Goal: Task Accomplishment & Management: Manage account settings

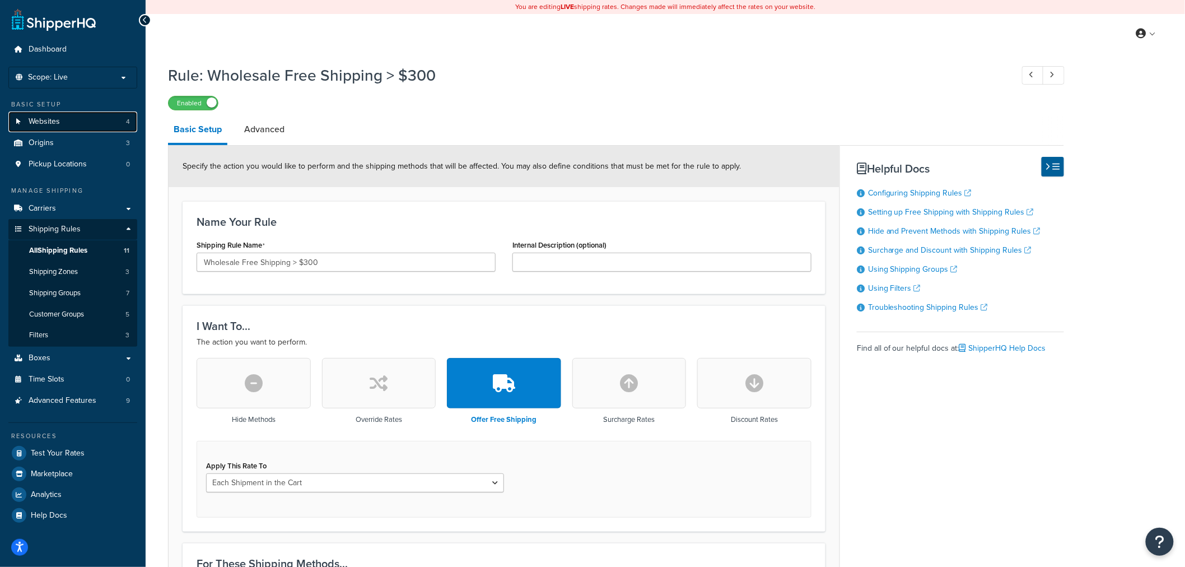
click at [66, 125] on link "Websites 4" at bounding box center [72, 121] width 129 height 21
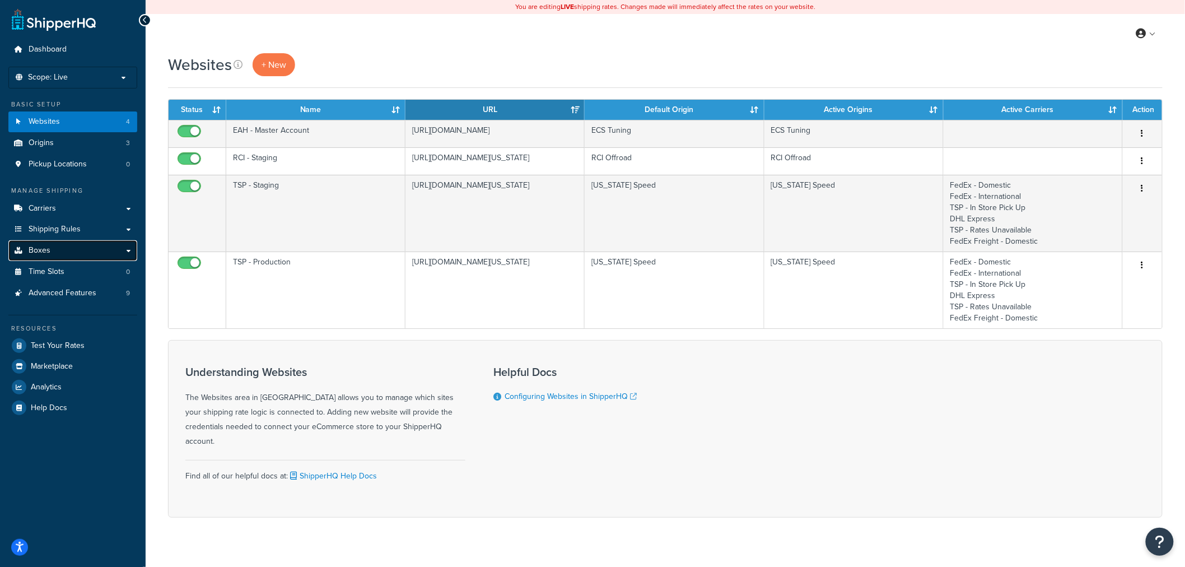
click at [82, 251] on link "Boxes" at bounding box center [72, 250] width 129 height 21
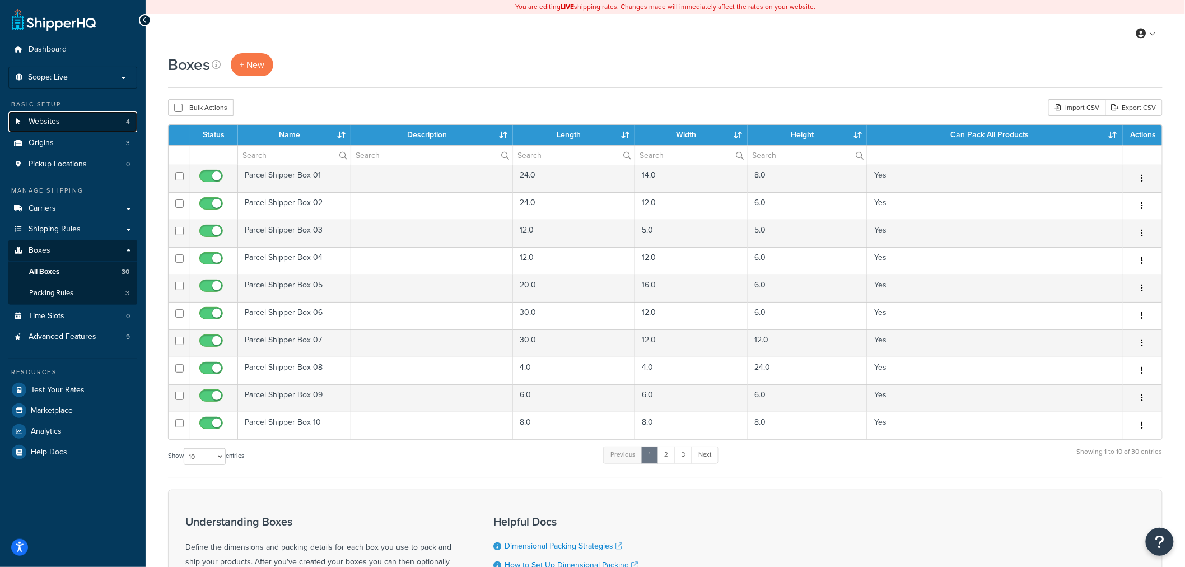
click at [76, 128] on link "Websites 4" at bounding box center [72, 121] width 129 height 21
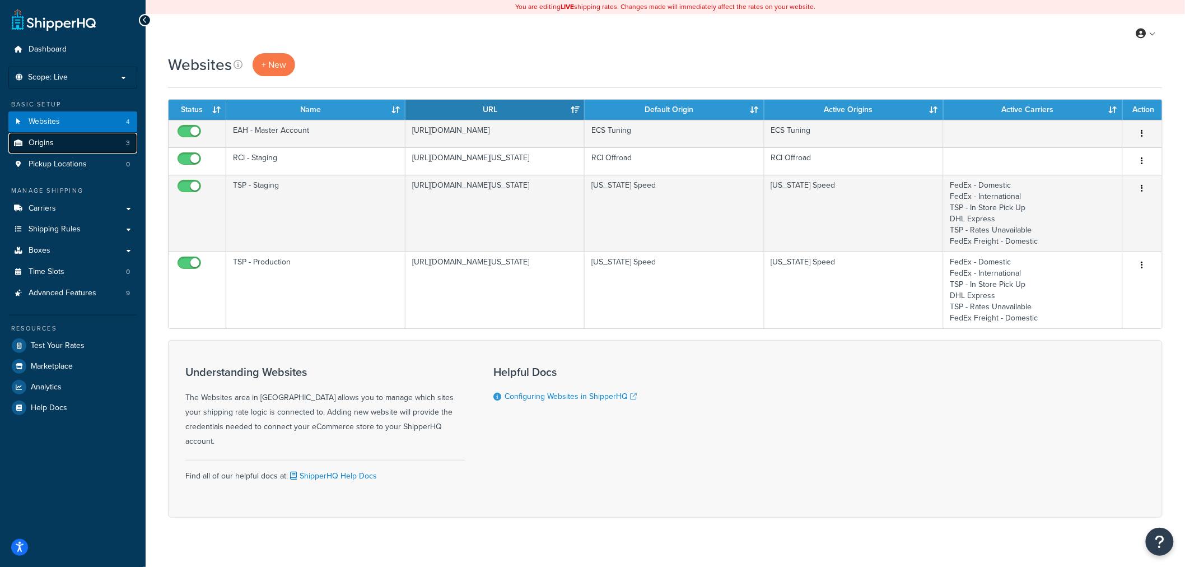
click at [90, 145] on link "Origins 3" at bounding box center [72, 143] width 129 height 21
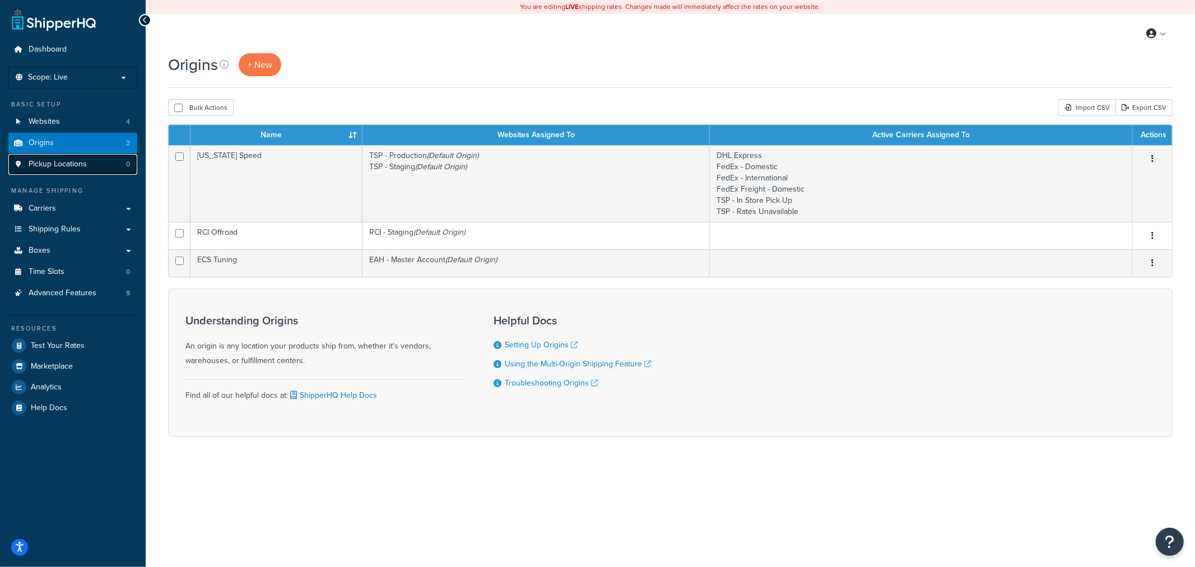
click at [91, 158] on link "Pickup Locations 0" at bounding box center [72, 164] width 129 height 21
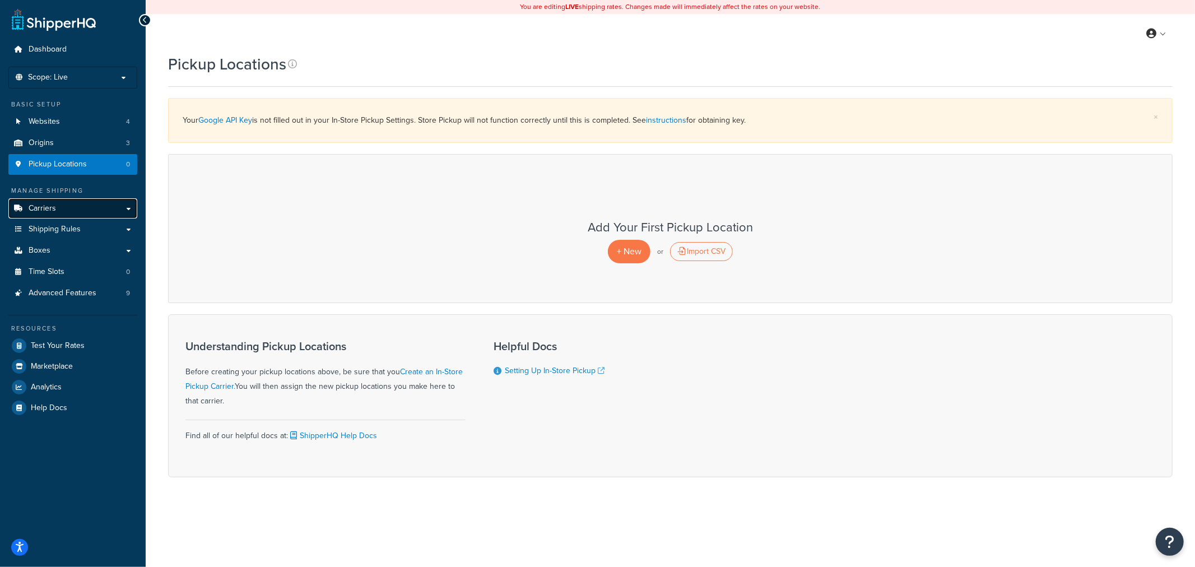
click at [84, 208] on link "Carriers" at bounding box center [72, 208] width 129 height 21
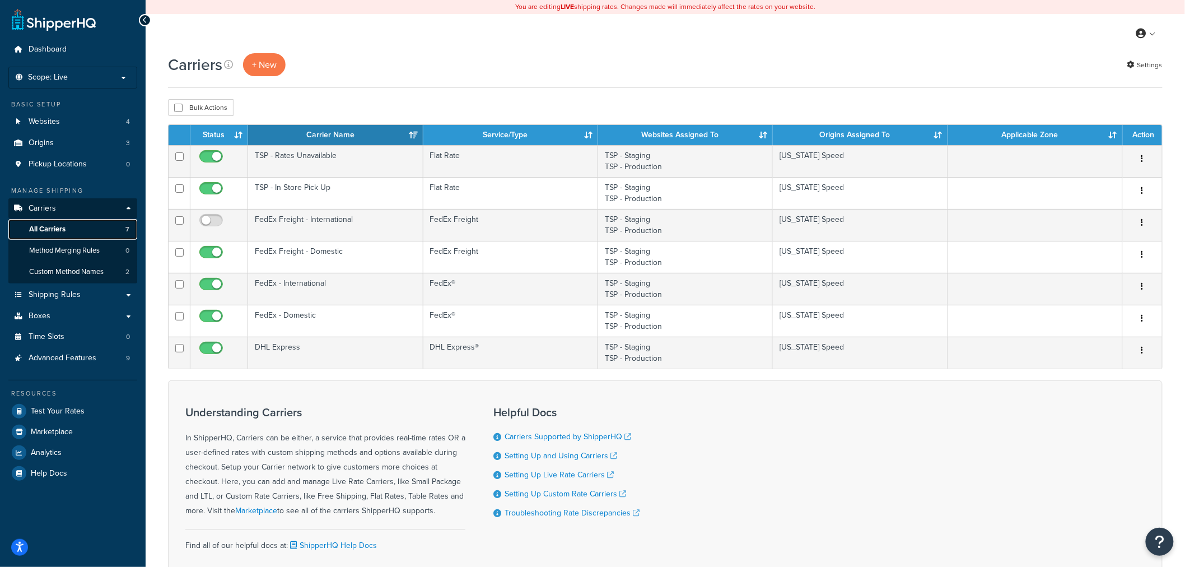
click at [84, 233] on link "All Carriers 7" at bounding box center [72, 229] width 129 height 21
click at [94, 252] on span "Method Merging Rules" at bounding box center [64, 251] width 71 height 10
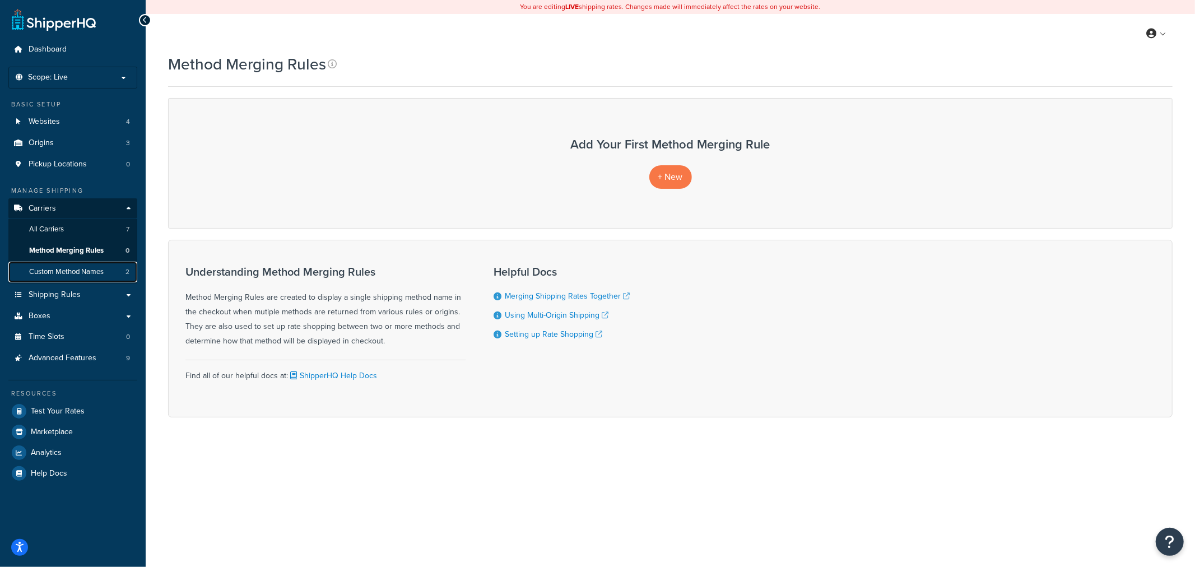
click at [92, 269] on span "Custom Method Names" at bounding box center [66, 272] width 75 height 10
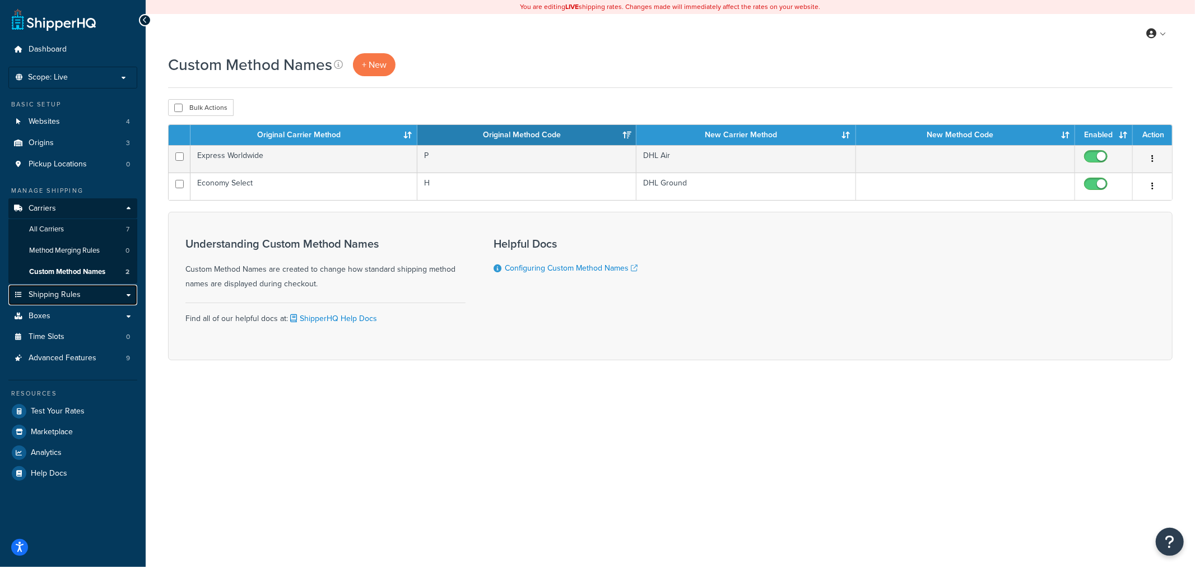
click at [95, 297] on link "Shipping Rules" at bounding box center [72, 295] width 129 height 21
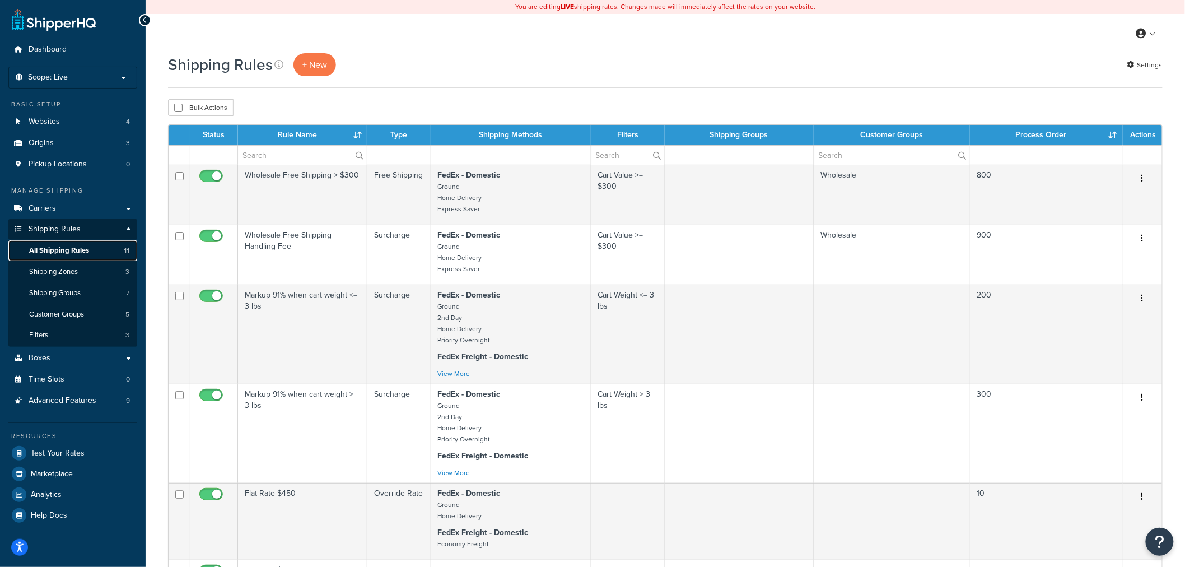
click at [83, 251] on span "All Shipping Rules" at bounding box center [59, 251] width 60 height 10
click at [78, 315] on span "Customer Groups" at bounding box center [56, 315] width 55 height 10
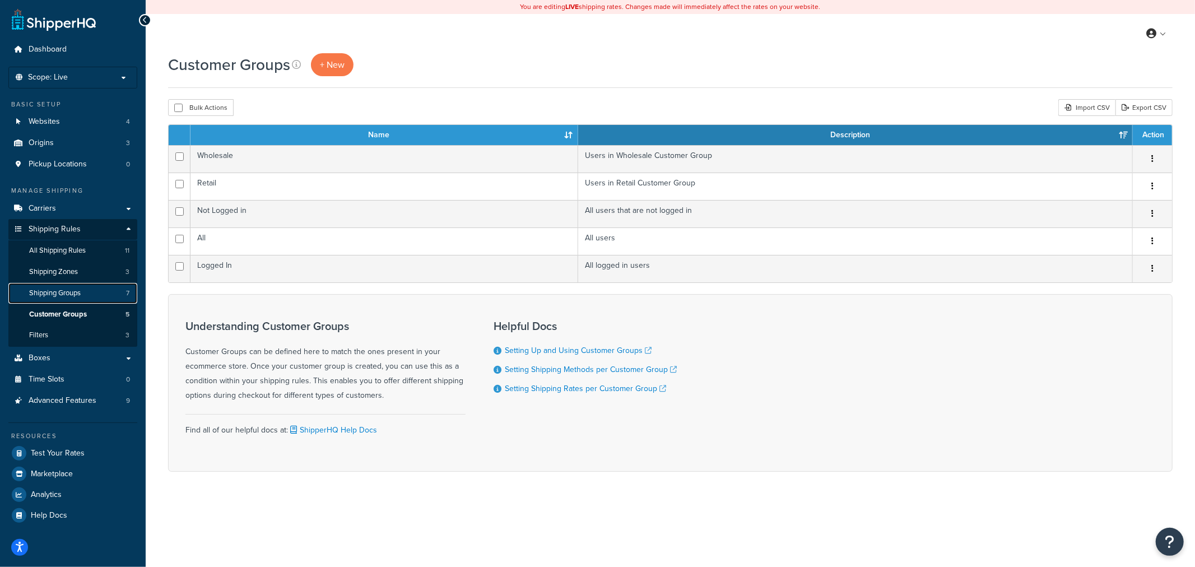
click at [81, 296] on span "Shipping Groups" at bounding box center [55, 294] width 52 height 10
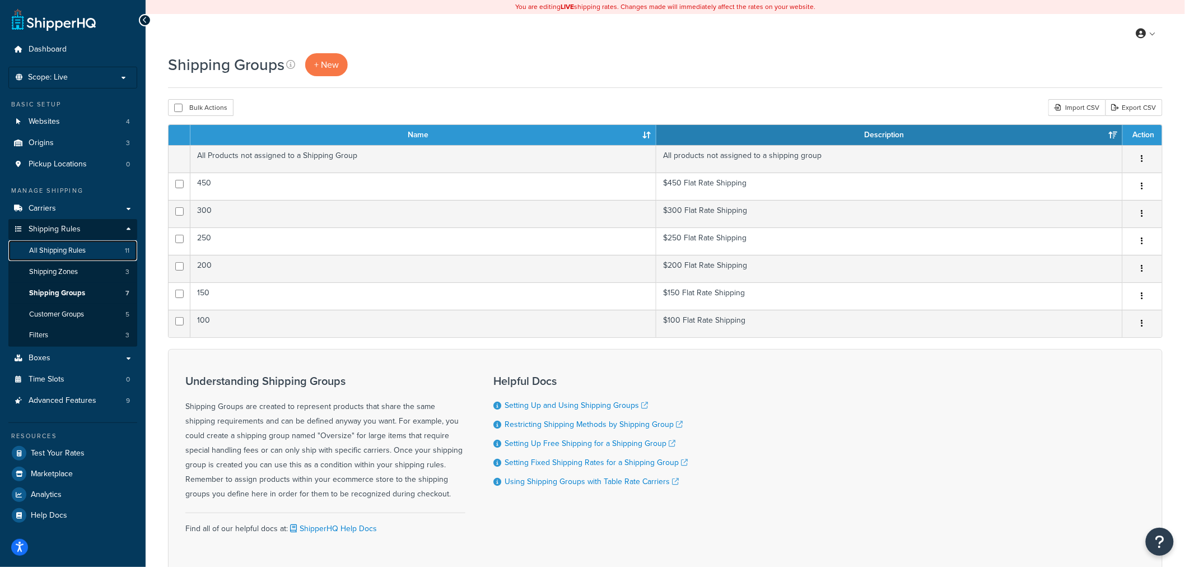
click at [85, 246] on span "All Shipping Rules" at bounding box center [57, 251] width 57 height 10
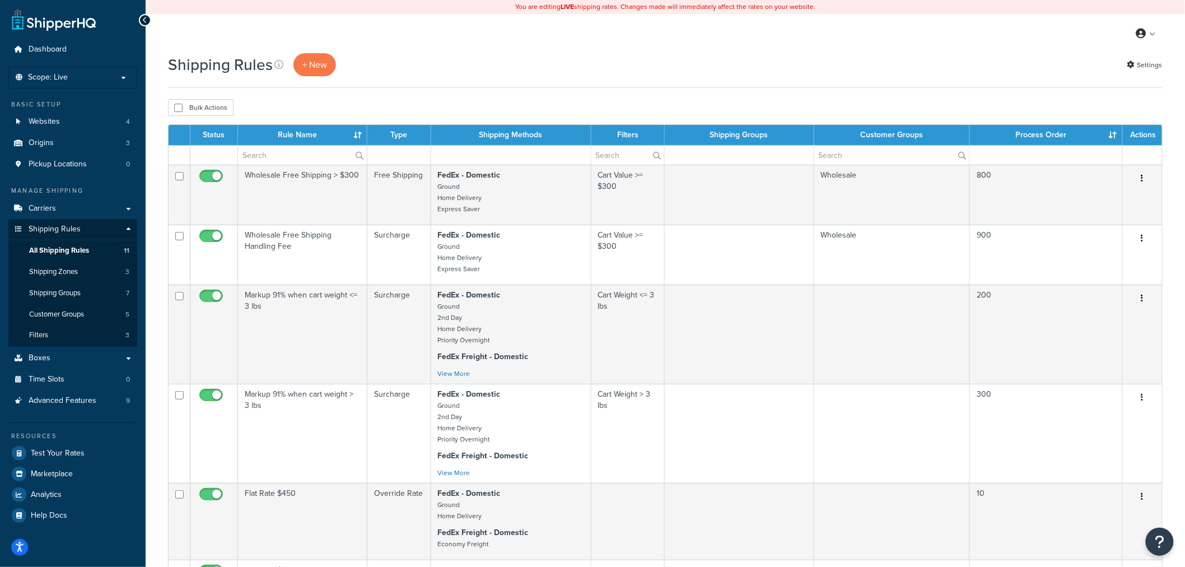
click at [1085, 133] on th "Process Order" at bounding box center [1046, 135] width 153 height 20
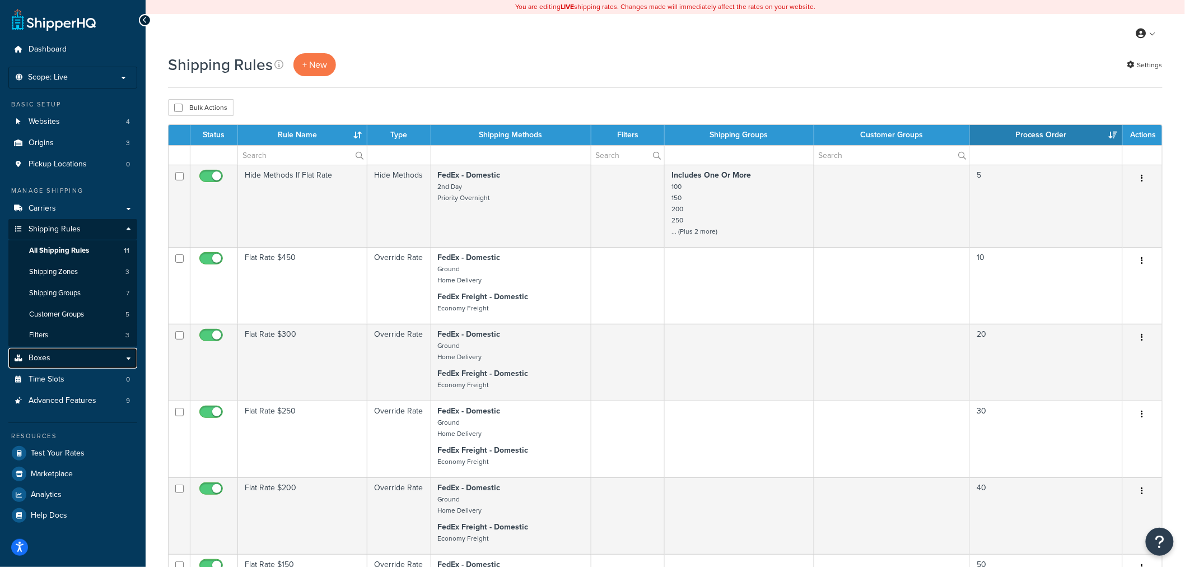
click at [64, 365] on link "Boxes" at bounding box center [72, 358] width 129 height 21
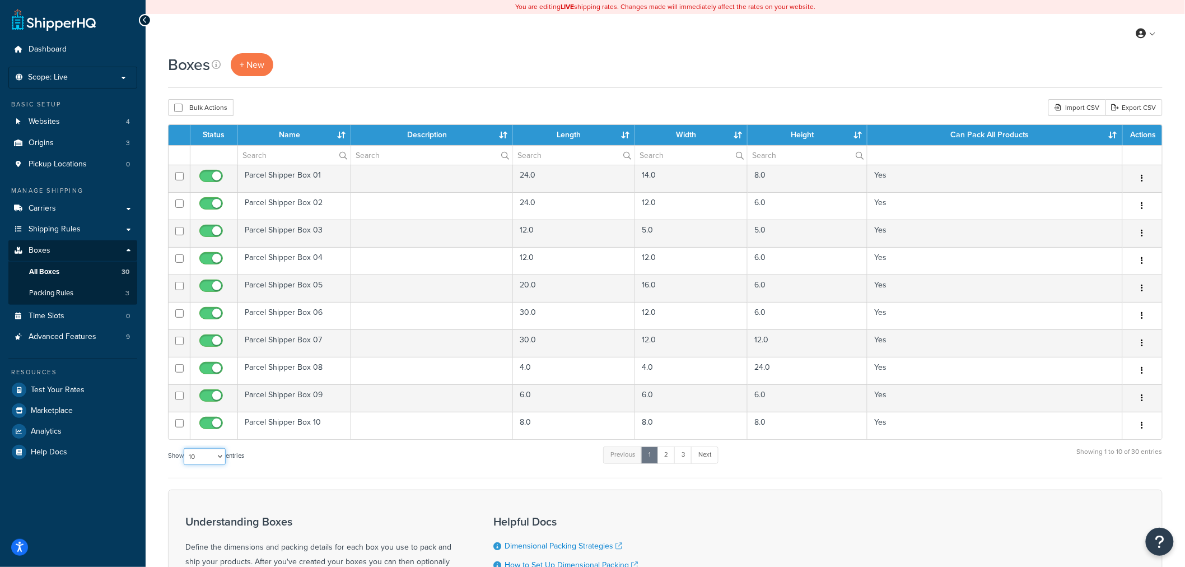
click at [201, 456] on select "10 15 25 50 100 1000" at bounding box center [205, 456] width 42 height 17
select select "100"
click at [185, 449] on select "10 15 25 50 100 1000" at bounding box center [205, 456] width 42 height 17
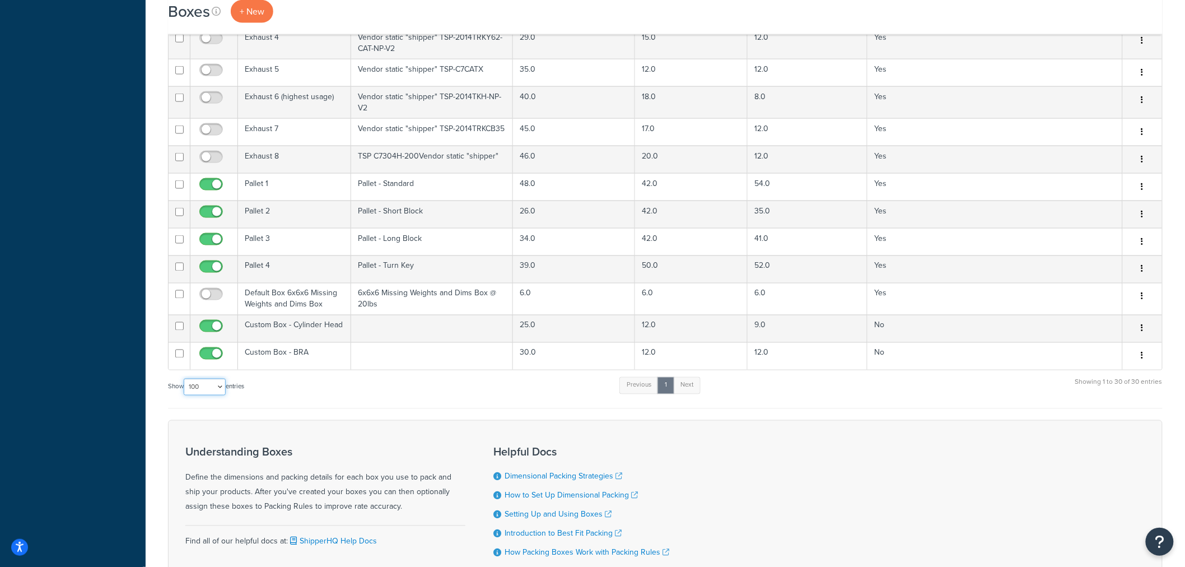
scroll to position [560, 0]
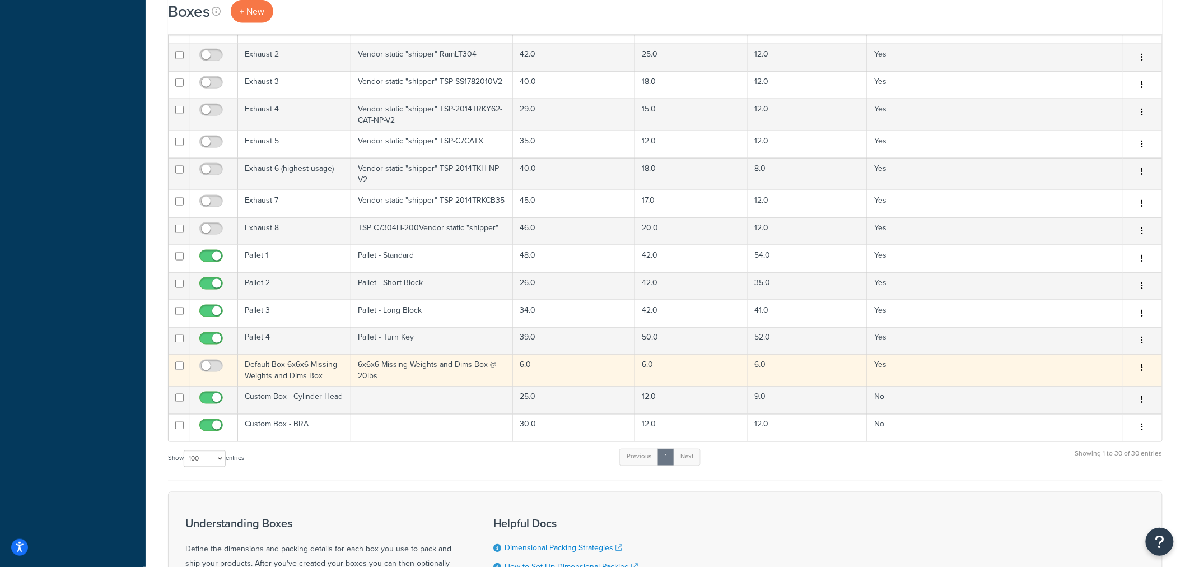
click at [1142, 370] on icon "button" at bounding box center [1143, 368] width 2 height 8
click at [1116, 396] on link "Edit" at bounding box center [1106, 389] width 89 height 23
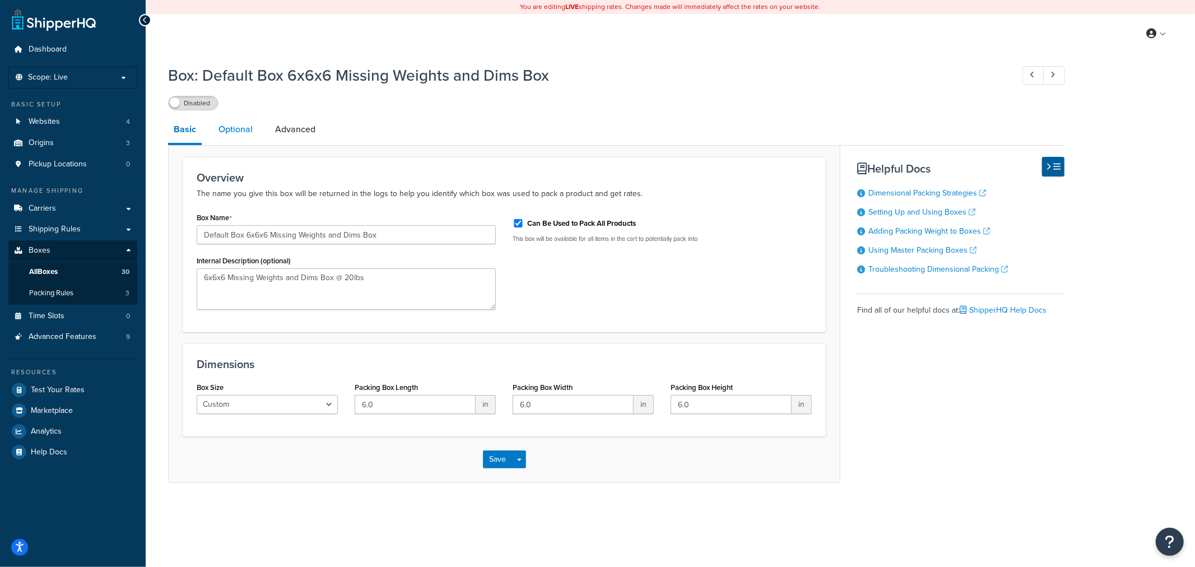
click at [225, 133] on link "Optional" at bounding box center [235, 129] width 45 height 27
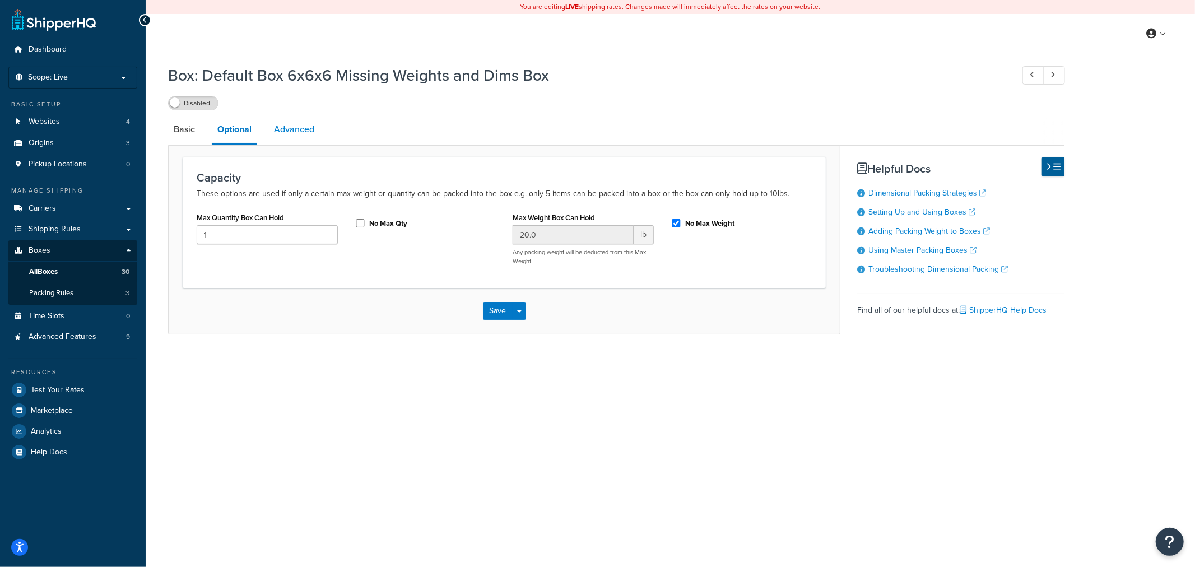
click at [307, 128] on link "Advanced" at bounding box center [294, 129] width 52 height 27
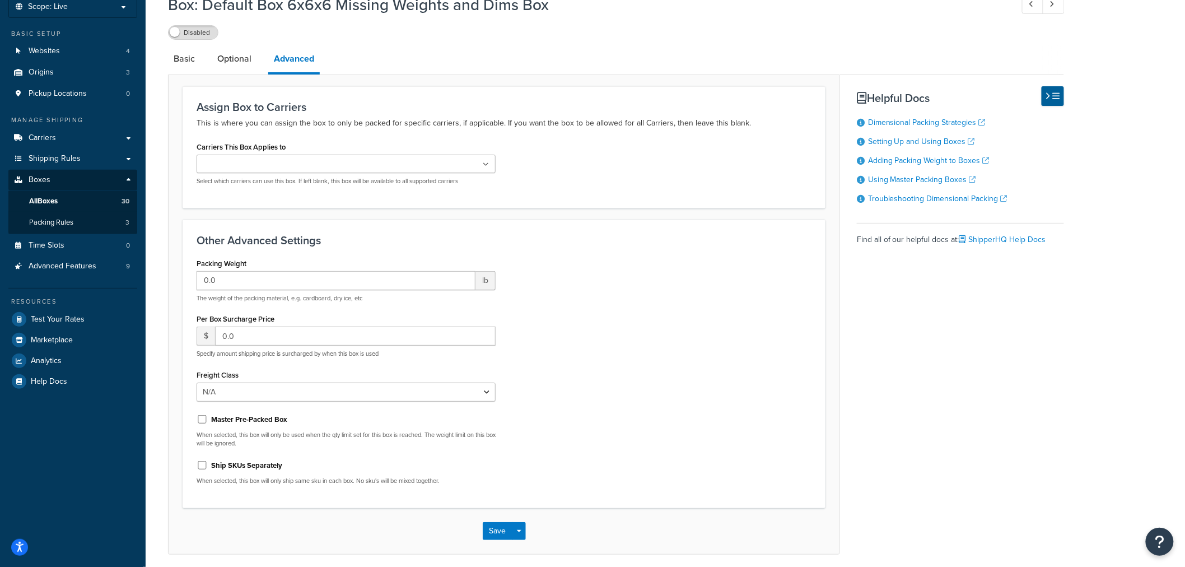
scroll to position [52, 0]
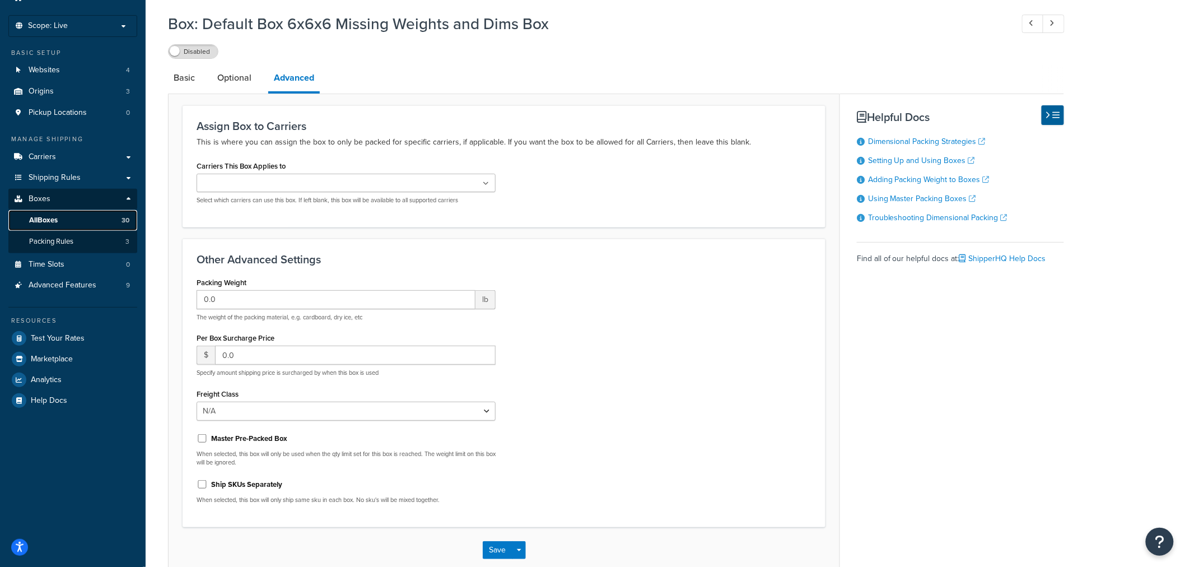
click at [71, 223] on link "All Boxes 30" at bounding box center [72, 220] width 129 height 21
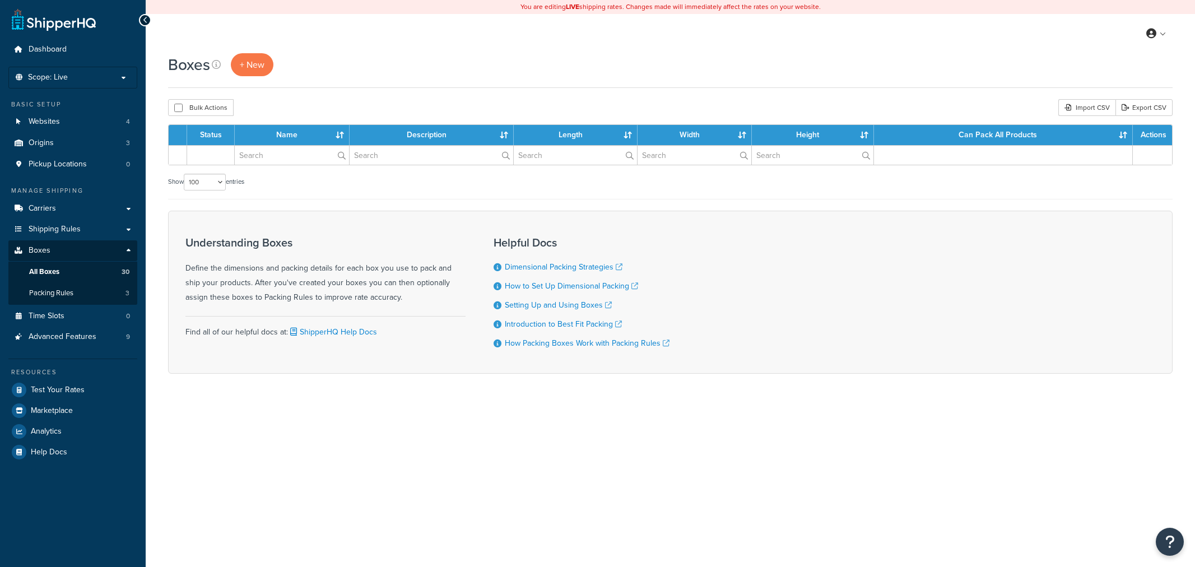
select select "100"
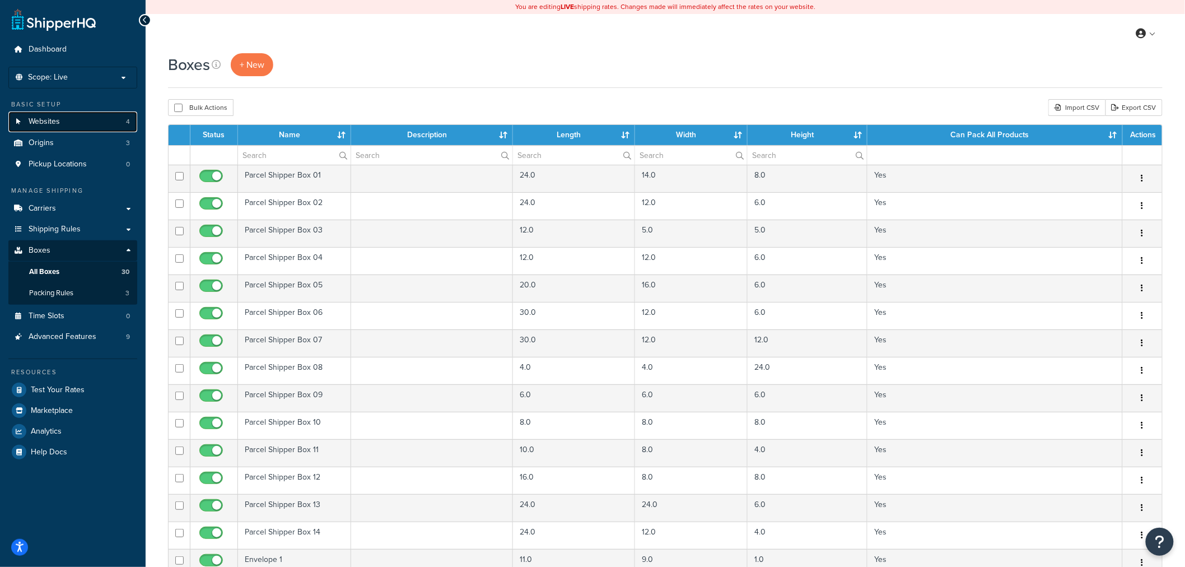
click at [84, 122] on link "Websites 4" at bounding box center [72, 121] width 129 height 21
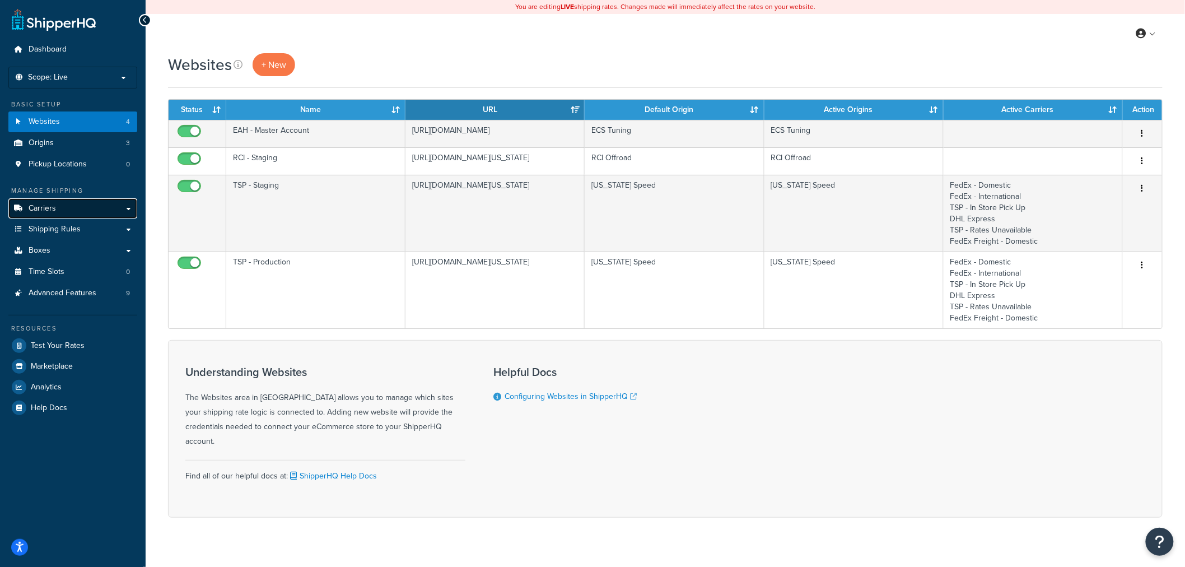
click at [81, 211] on link "Carriers" at bounding box center [72, 208] width 129 height 21
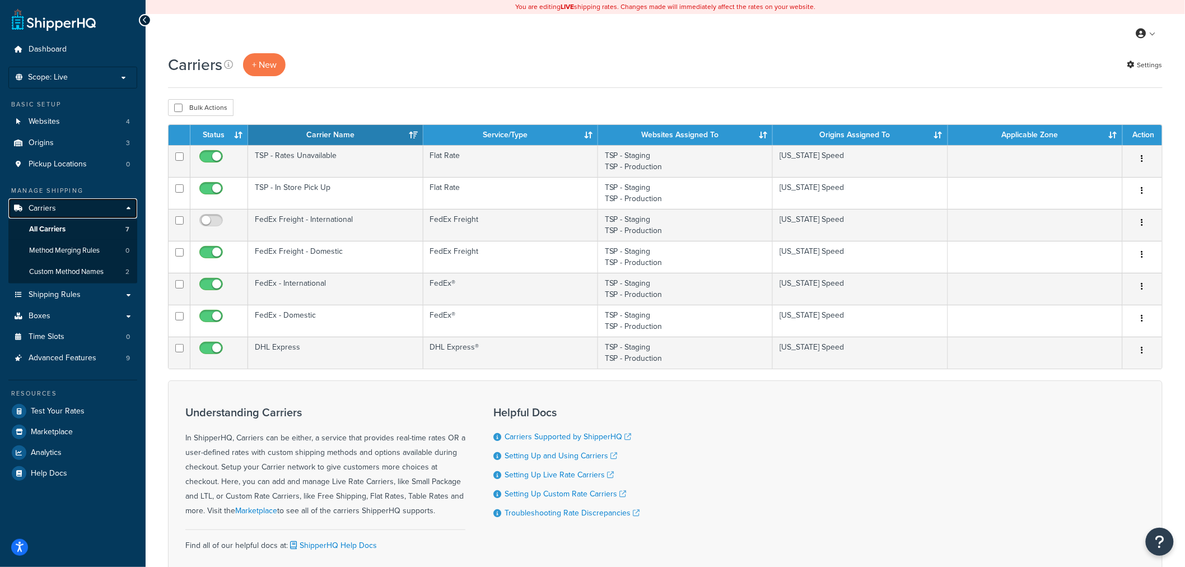
click at [90, 210] on link "Carriers" at bounding box center [72, 208] width 129 height 21
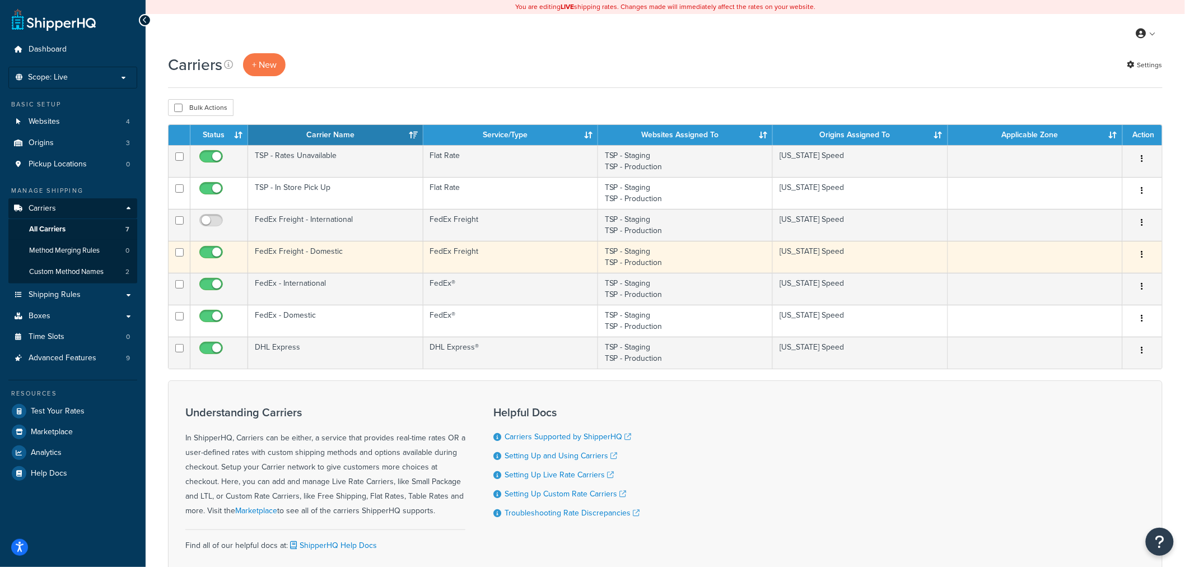
click at [397, 258] on td "FedEx Freight - Domestic" at bounding box center [335, 257] width 175 height 32
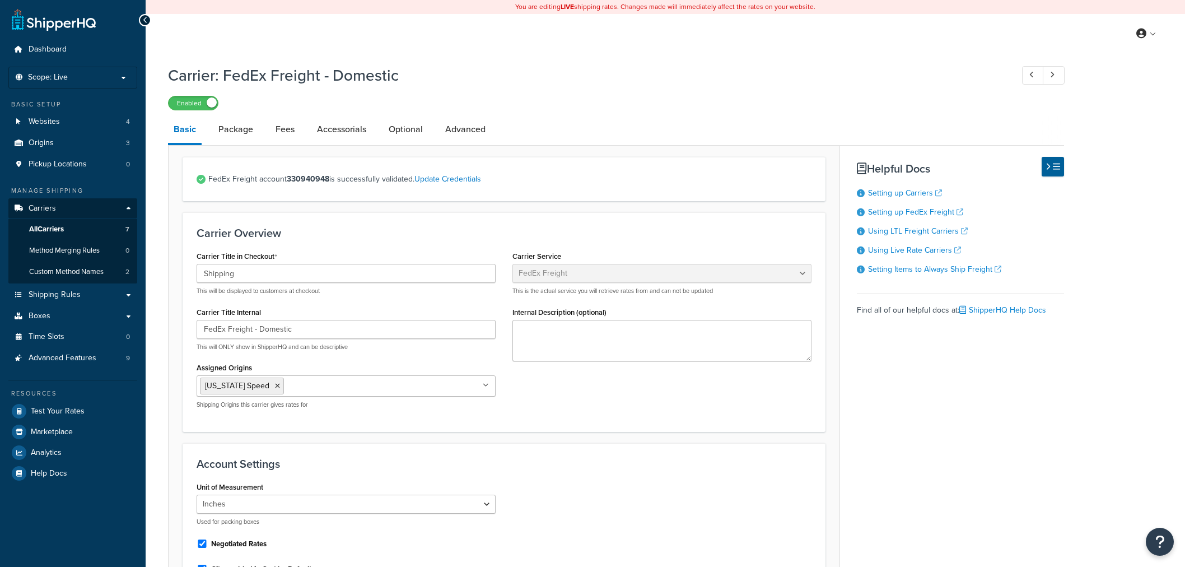
select select "fedExFreight"
click at [64, 226] on span "All Carriers" at bounding box center [46, 230] width 35 height 10
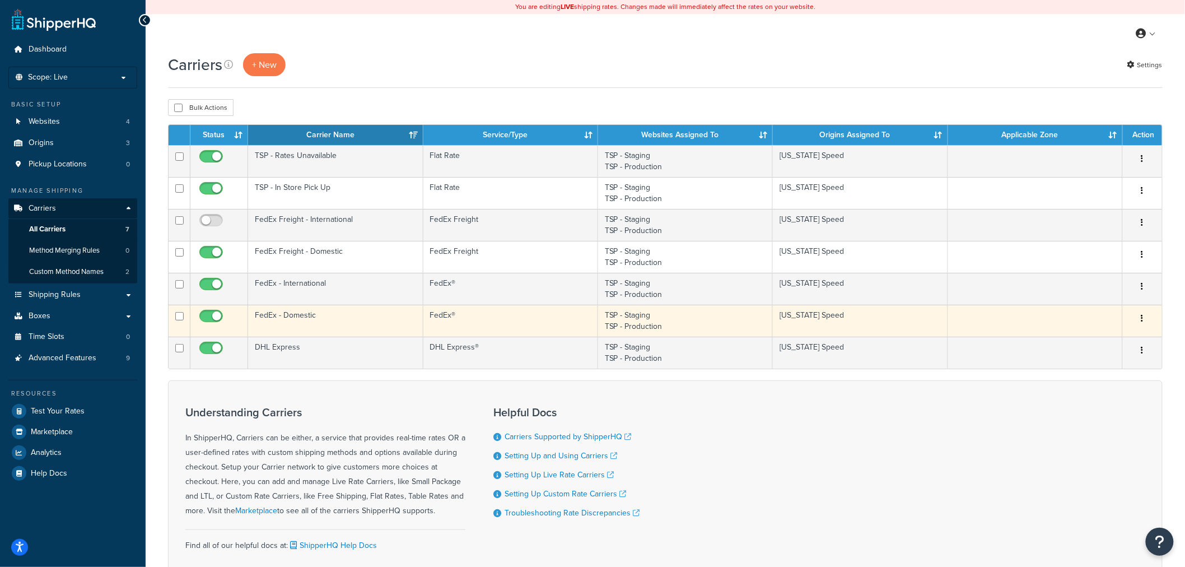
click at [496, 320] on td "FedEx®" at bounding box center [511, 321] width 175 height 32
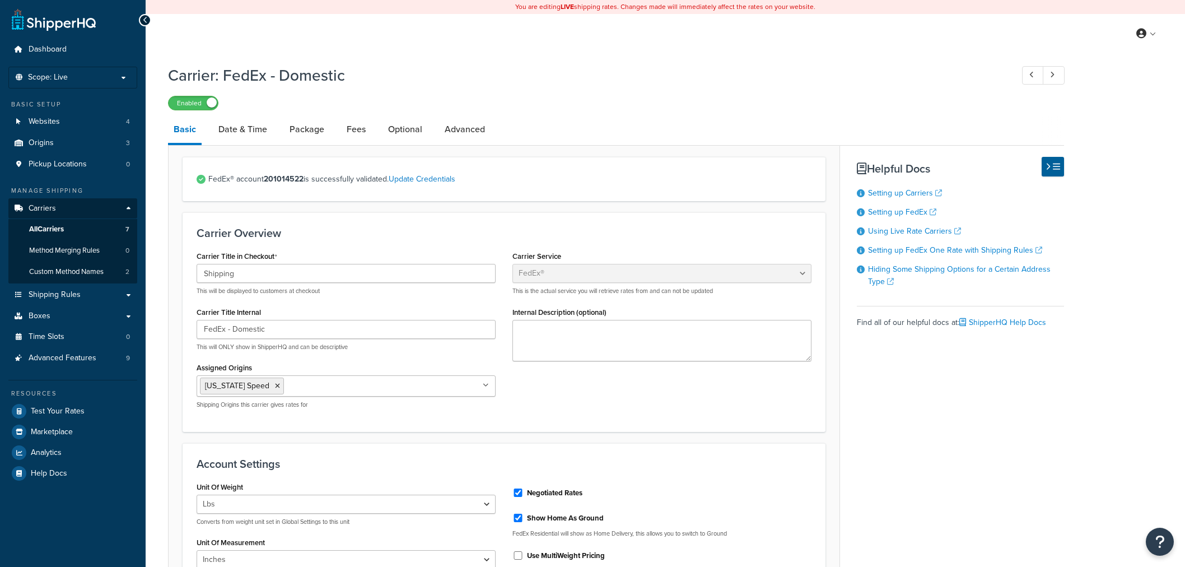
select select "fedEx"
select select "REGULAR_PICKUP"
select select "YOUR_PACKAGING"
click at [427, 181] on link "Update Credentials" at bounding box center [422, 179] width 67 height 12
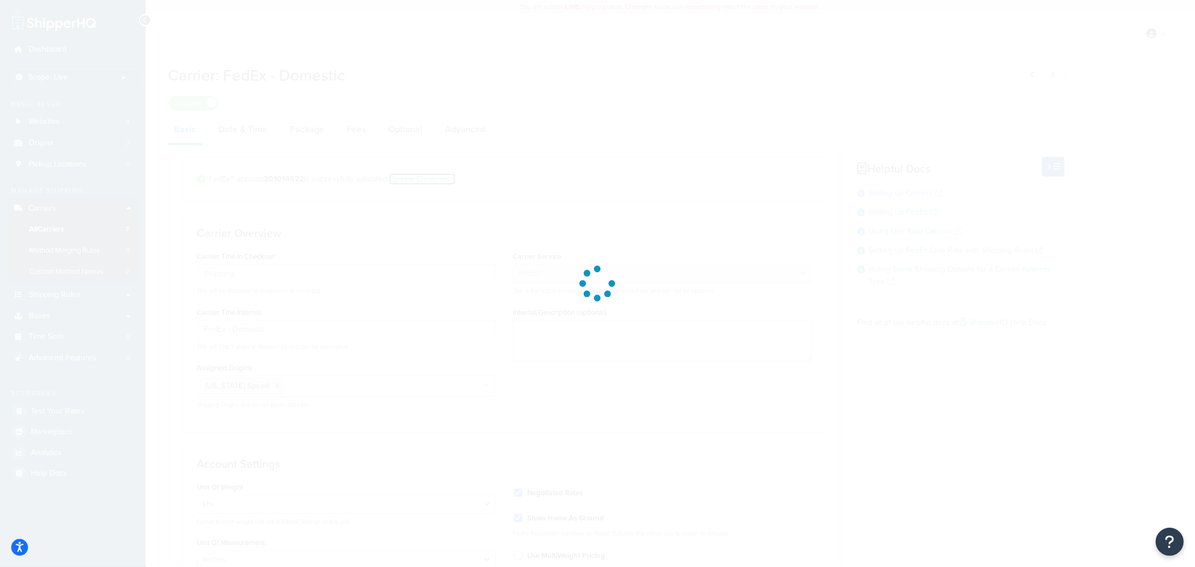
select select "US"
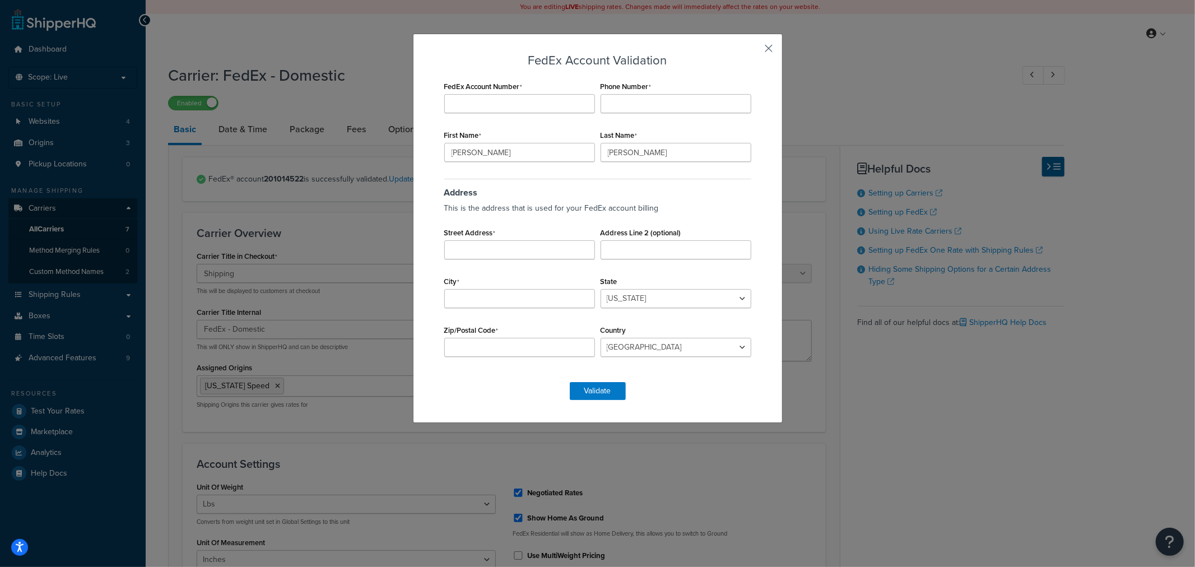
click at [754, 51] on button "button" at bounding box center [752, 52] width 3 height 3
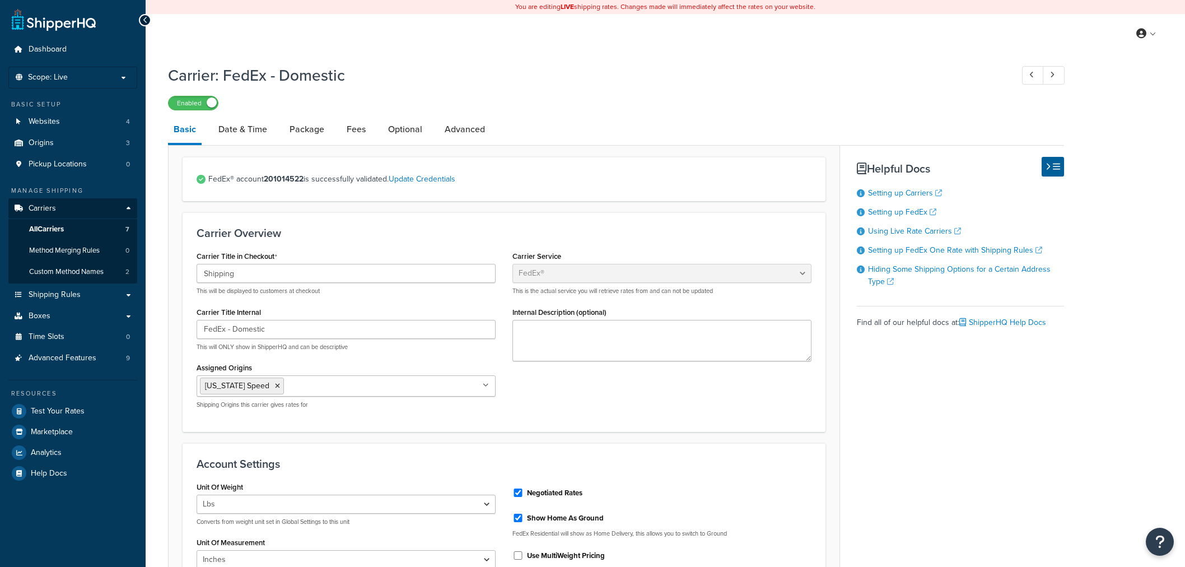
select select "fedEx"
select select "REGULAR_PICKUP"
select select "YOUR_PACKAGING"
click at [448, 176] on link "Update Credentials" at bounding box center [422, 179] width 67 height 12
select select "US"
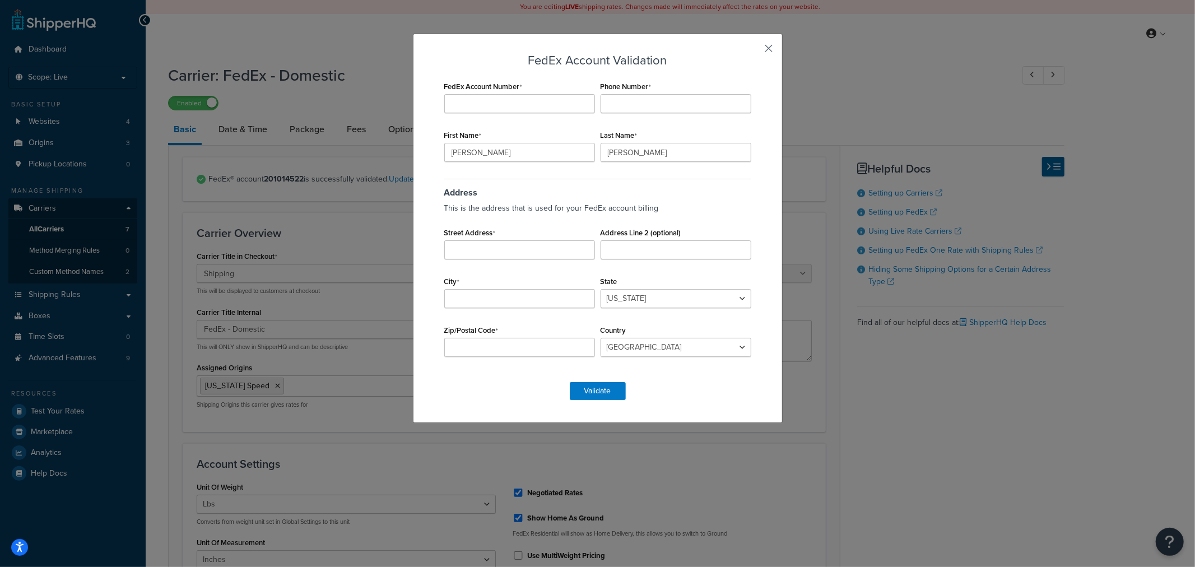
click at [754, 51] on button "button" at bounding box center [752, 52] width 3 height 3
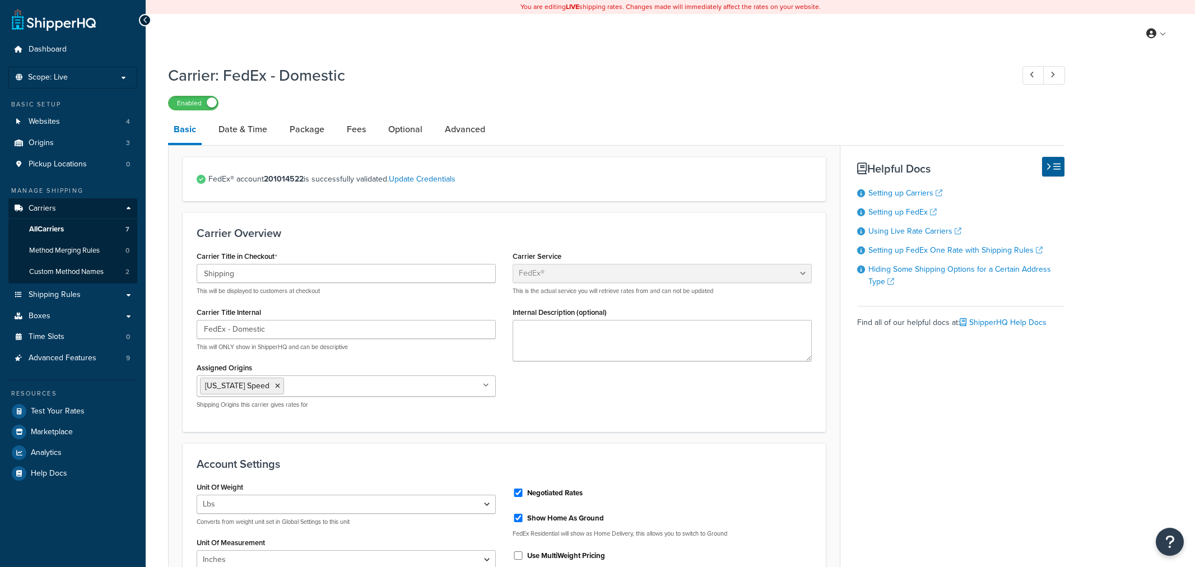
select select "fedEx"
select select "REGULAR_PICKUP"
select select "YOUR_PACKAGING"
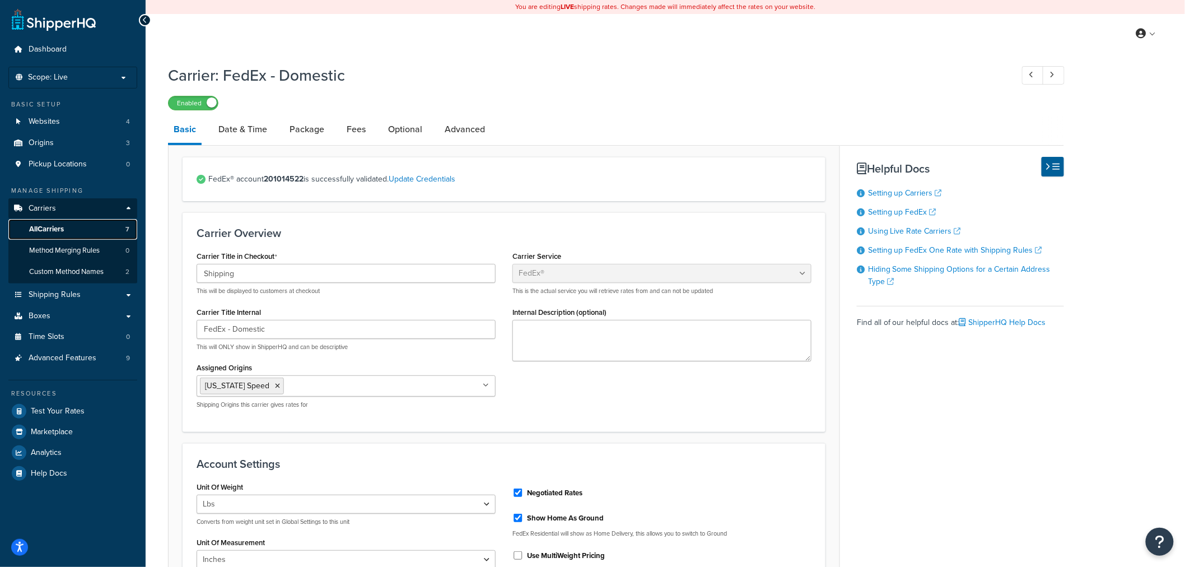
drag, startPoint x: 0, startPoint y: 0, endPoint x: 56, endPoint y: 228, distance: 234.8
click at [56, 228] on span "All Carriers" at bounding box center [46, 230] width 35 height 10
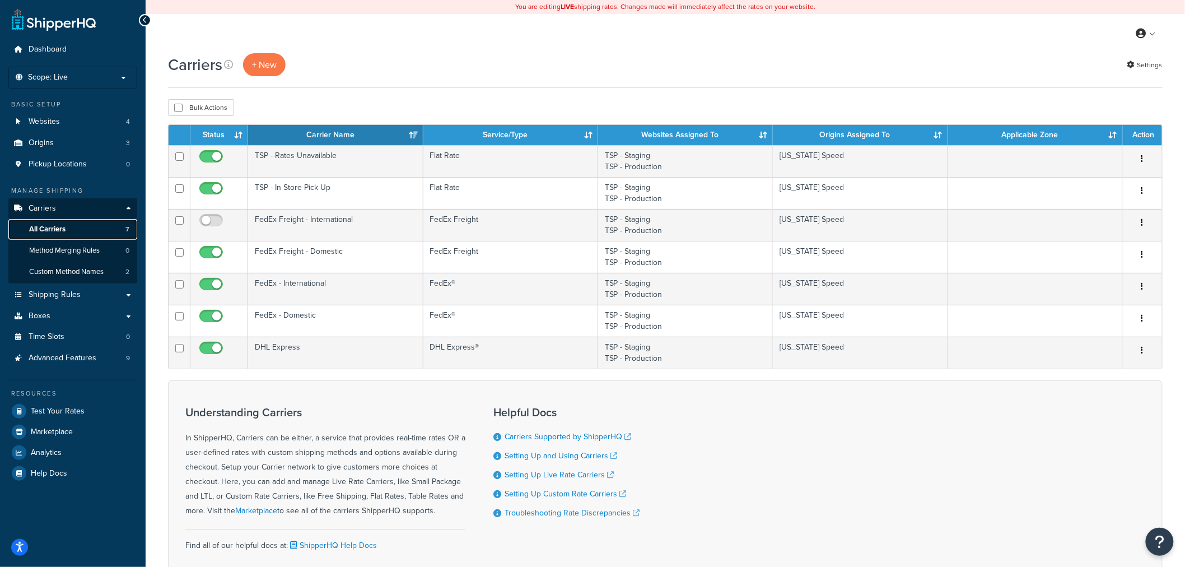
click at [73, 231] on link "All Carriers 7" at bounding box center [72, 229] width 129 height 21
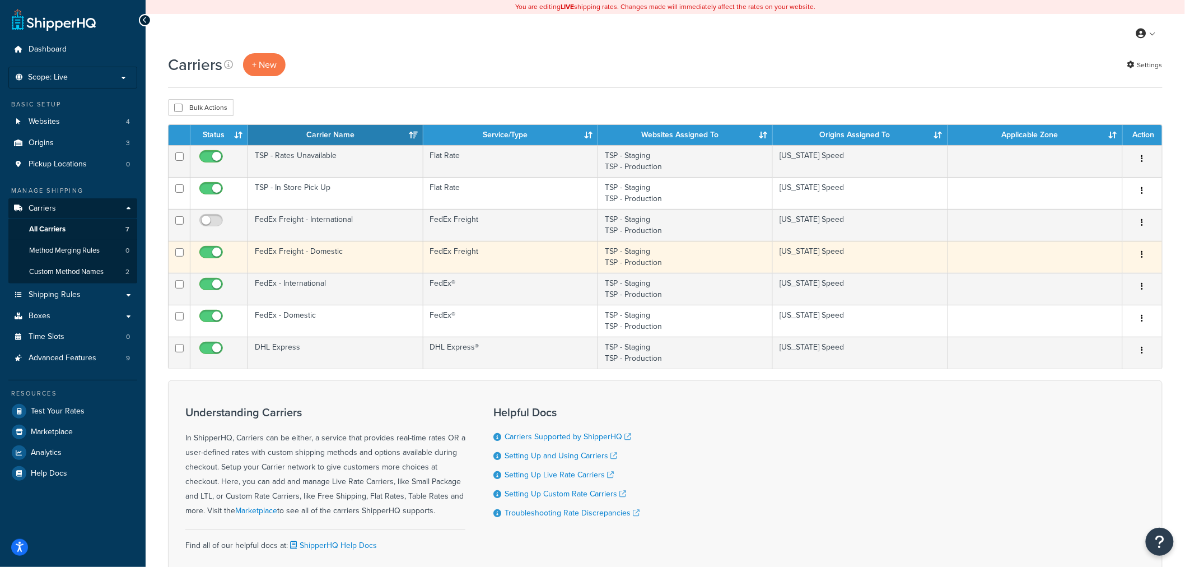
click at [395, 253] on td "FedEx Freight - Domestic" at bounding box center [335, 257] width 175 height 32
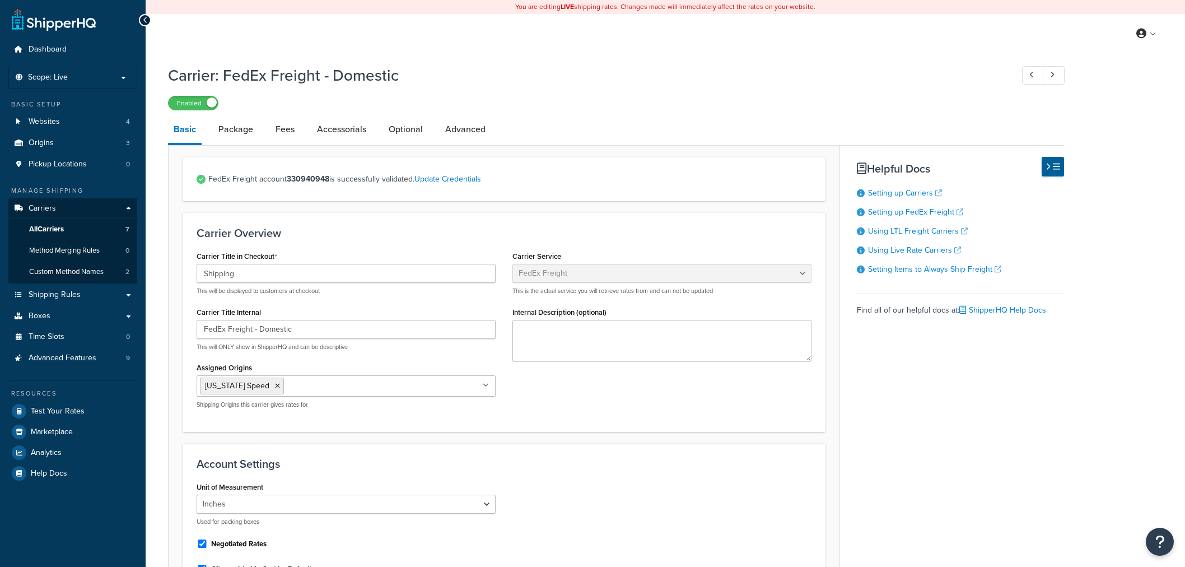
select select "fedExFreight"
click at [467, 175] on link "Update Credentials" at bounding box center [448, 179] width 67 height 12
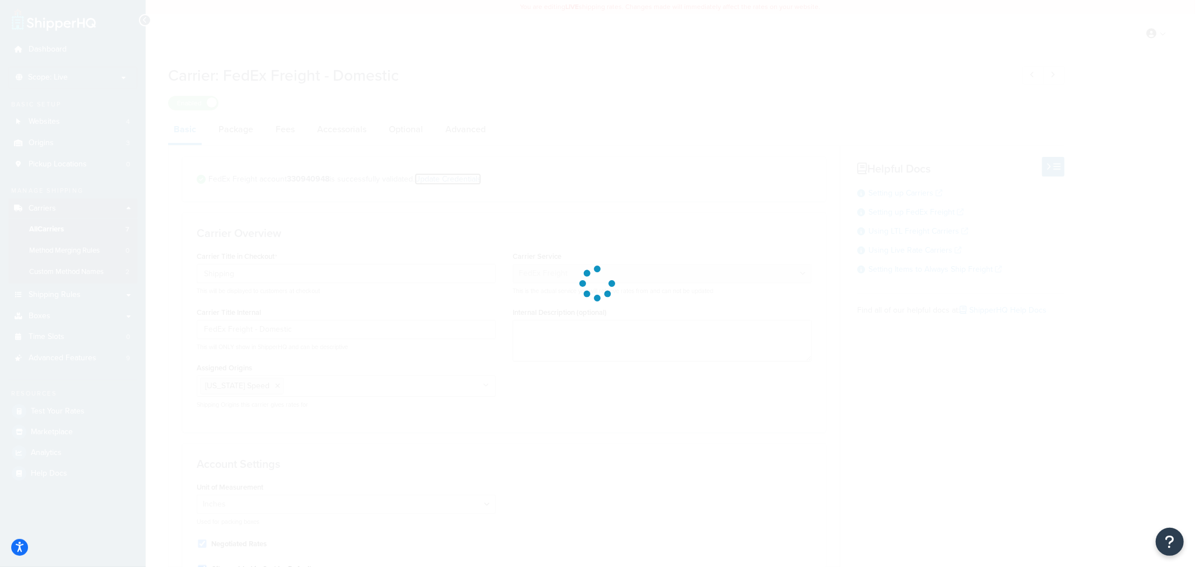
select select "THIRD_PARTY"
select select "SKID"
select select "US"
select select "TX"
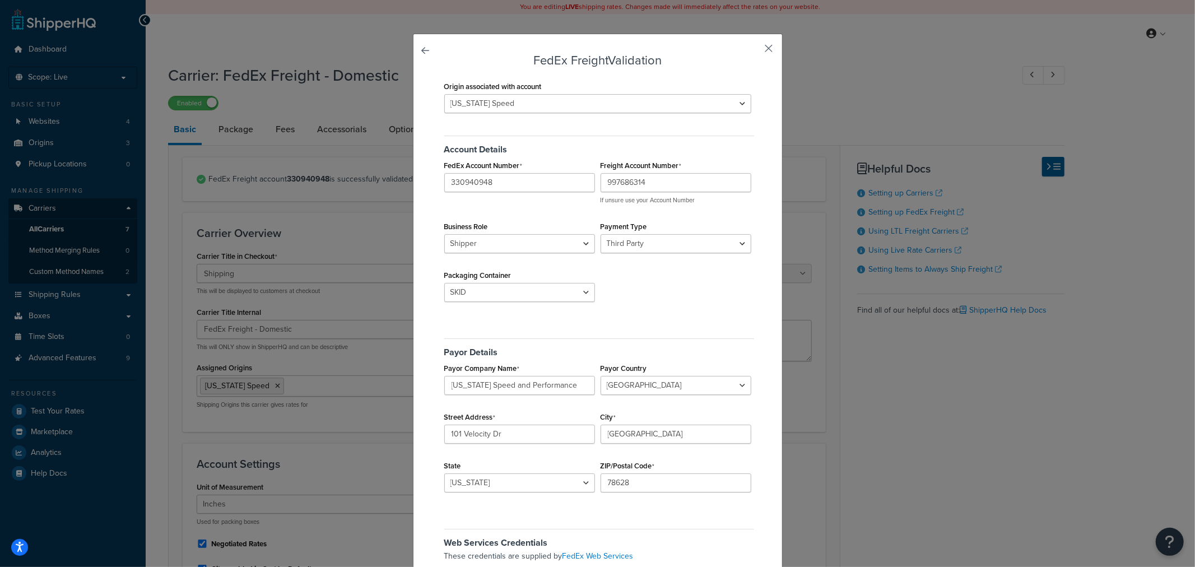
click at [754, 51] on button "button" at bounding box center [752, 52] width 3 height 3
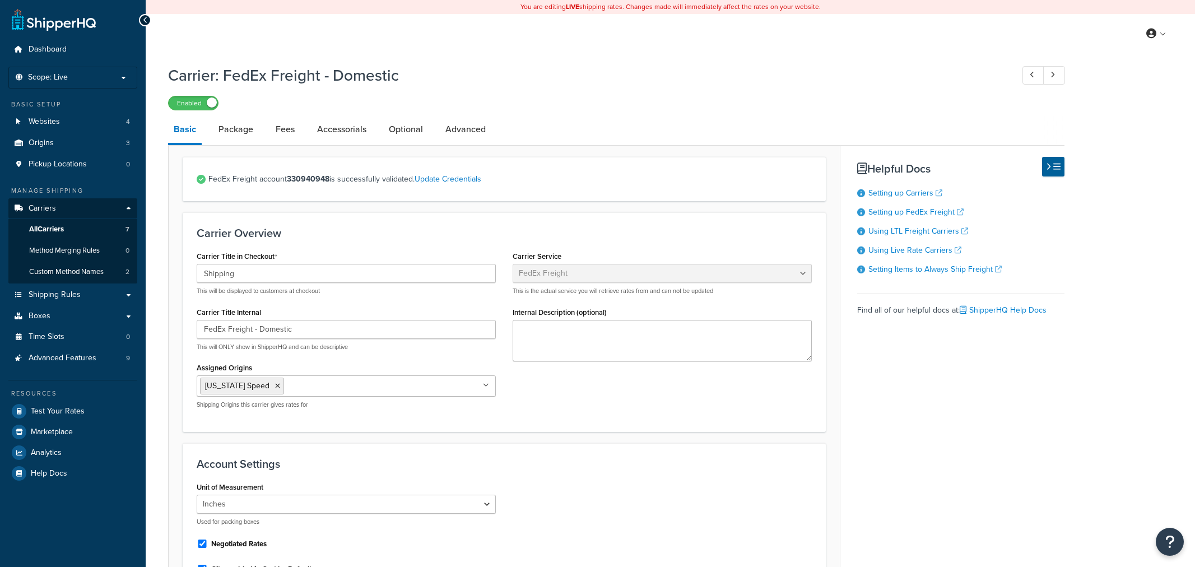
select select "fedExFreight"
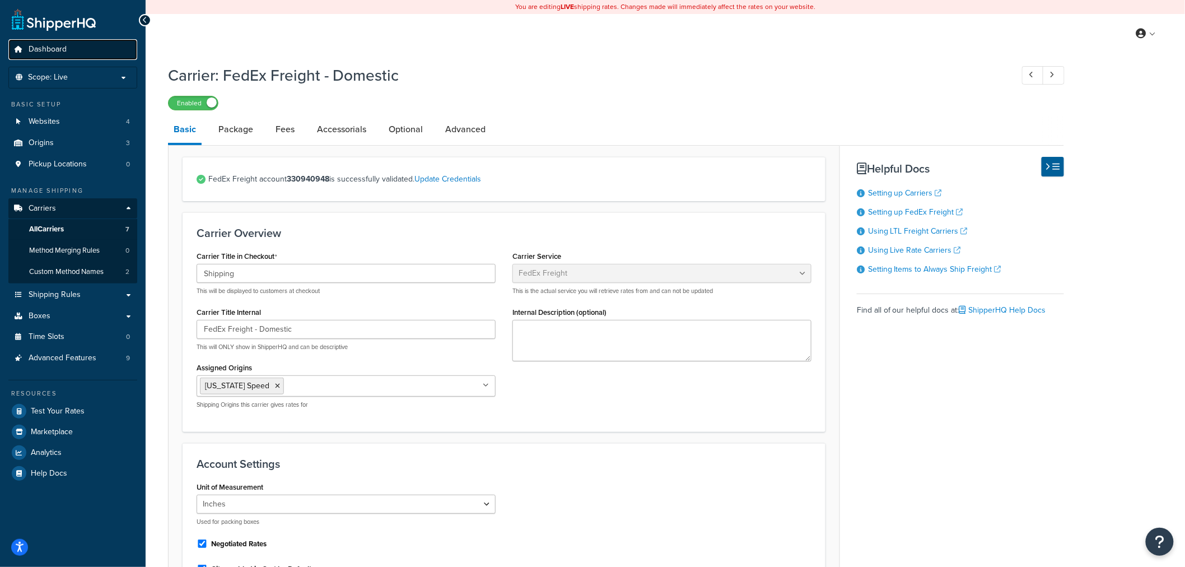
click at [66, 52] on link "Dashboard" at bounding box center [72, 49] width 129 height 21
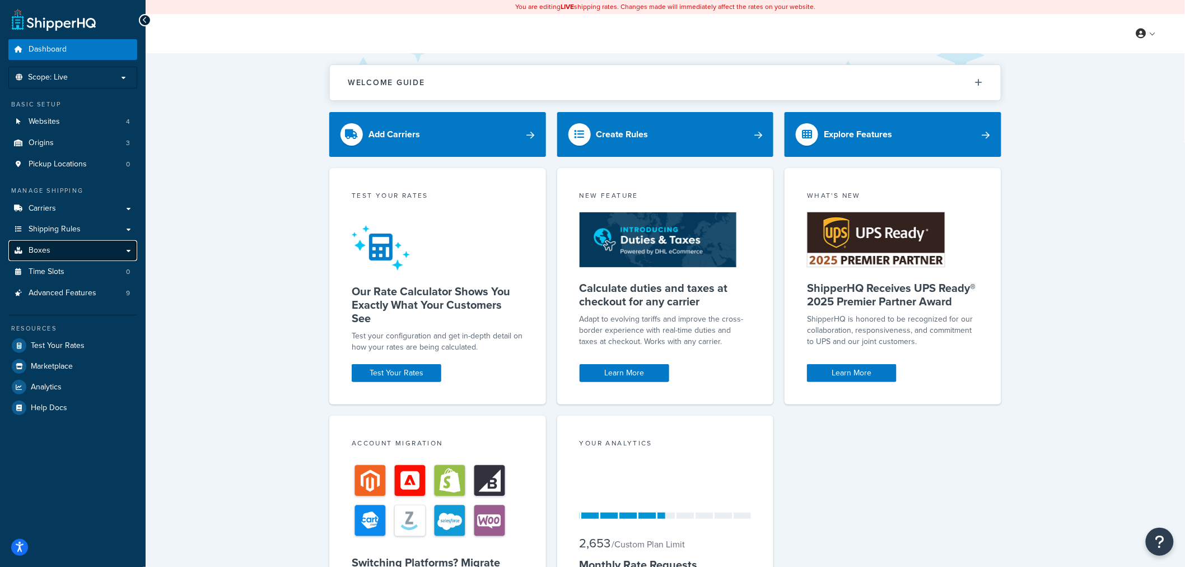
click at [68, 250] on link "Boxes" at bounding box center [72, 250] width 129 height 21
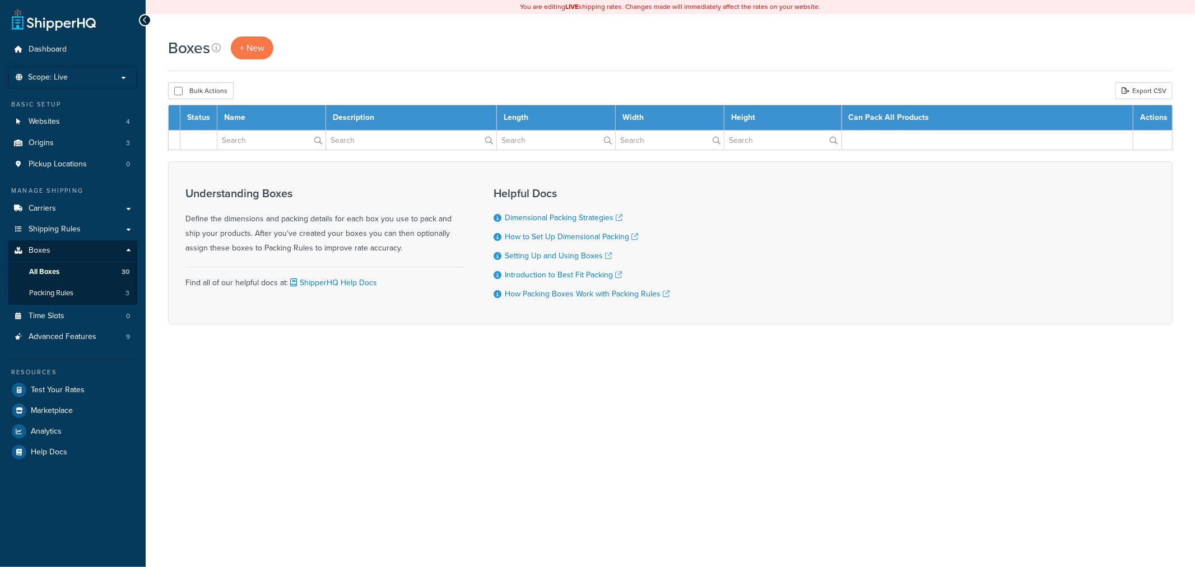
select select "100"
